Goal: Task Accomplishment & Management: Complete application form

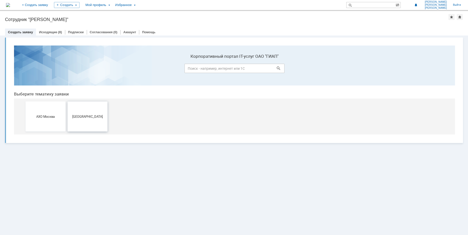
click at [88, 114] on button "[GEOGRAPHIC_DATA]" at bounding box center [88, 117] width 40 height 30
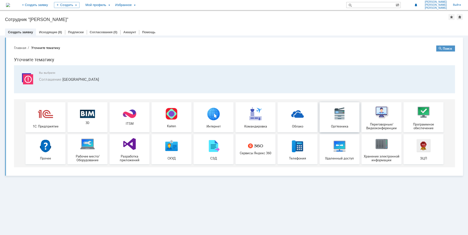
click at [338, 119] on img at bounding box center [339, 113] width 15 height 15
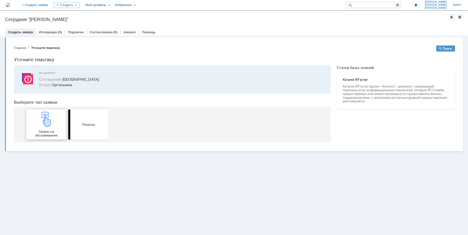
click at [45, 124] on img at bounding box center [46, 119] width 15 height 15
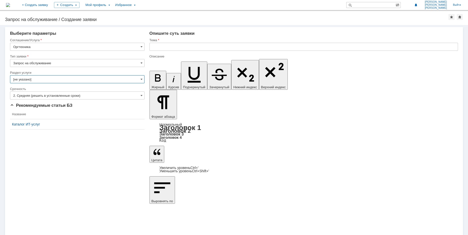
click at [52, 79] on input "[не указано]" at bounding box center [77, 79] width 135 height 8
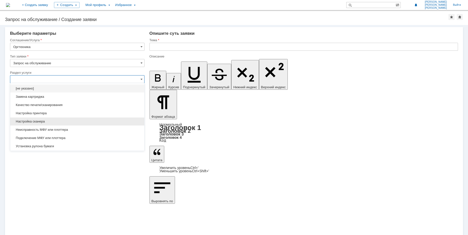
scroll to position [7, 0]
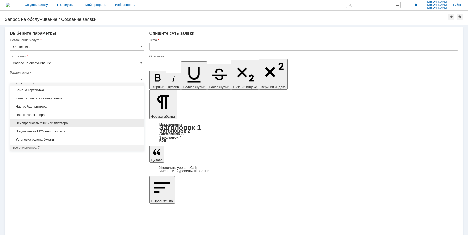
click at [55, 122] on span "Неисправность МФУ или плоттера" at bounding box center [77, 123] width 128 height 4
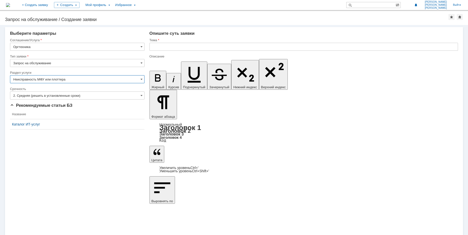
type input "Неисправность МФУ или плоттера"
click at [48, 95] on input "2. Средняя (решить в установленные сроки)" at bounding box center [77, 96] width 135 height 8
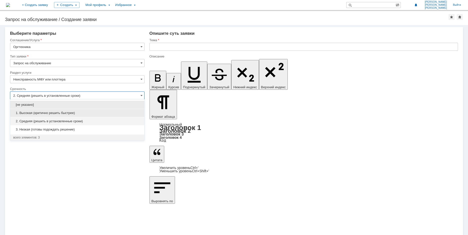
click at [43, 112] on span "1. Высокая (критично решить быстрее)" at bounding box center [77, 113] width 128 height 4
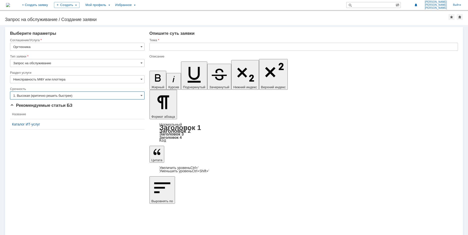
type input "1. Высокая (критично решить быстрее)"
click at [176, 48] on input "text" at bounding box center [304, 47] width 309 height 8
